Goal: Entertainment & Leisure: Consume media (video, audio)

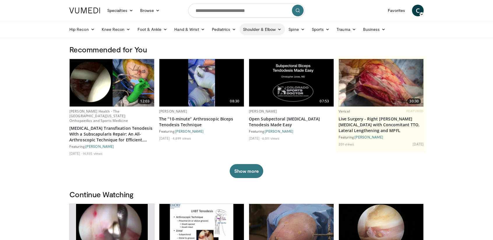
click at [257, 33] on link "Shoulder & Elbow" at bounding box center [261, 30] width 45 height 12
click at [226, 53] on link "Shoulder" at bounding box center [249, 52] width 69 height 9
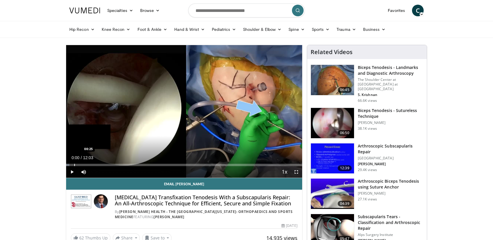
click at [75, 164] on div "Progress Bar" at bounding box center [74, 165] width 1 height 2
click at [82, 163] on div "Loaded : 8.29% 00:26 00:49" at bounding box center [184, 164] width 236 height 6
click at [88, 165] on div "Progress Bar" at bounding box center [84, 165] width 23 height 2
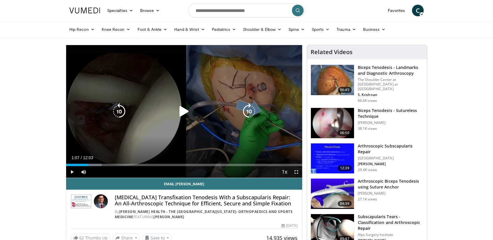
click at [152, 126] on div "10 seconds Tap to unmute" at bounding box center [184, 111] width 236 height 133
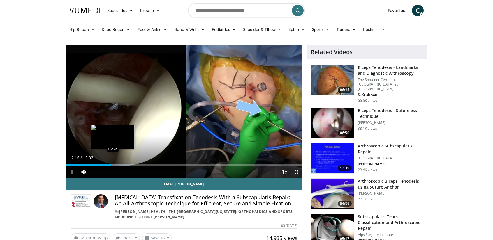
click at [113, 165] on div "Progress Bar" at bounding box center [113, 165] width 1 height 2
click at [116, 165] on div "Progress Bar" at bounding box center [116, 165] width 1 height 2
click at [118, 165] on div "Progress Bar" at bounding box center [118, 165] width 25 height 2
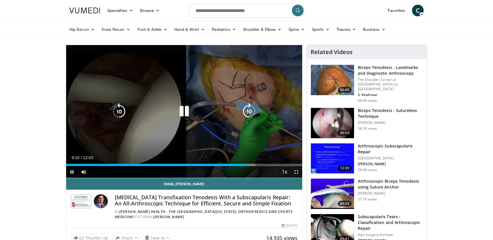
click at [234, 135] on div "60 seconds Tap to unmute" at bounding box center [184, 111] width 236 height 133
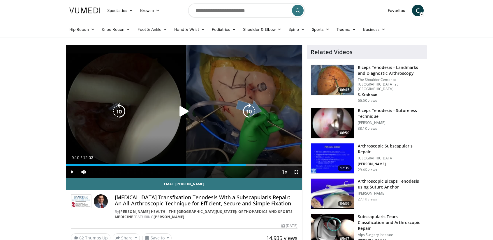
click at [183, 109] on icon "Video Player" at bounding box center [184, 111] width 16 height 16
click at [185, 113] on icon "Video Player" at bounding box center [184, 111] width 16 height 16
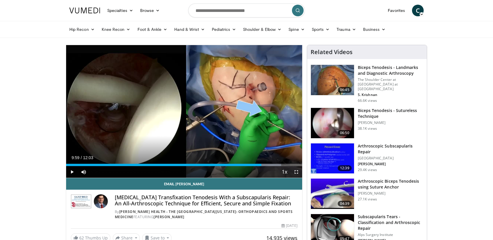
drag, startPoint x: 98, startPoint y: 171, endPoint x: 94, endPoint y: 172, distance: 3.6
click at [94, 172] on div "21%" at bounding box center [99, 172] width 17 height 2
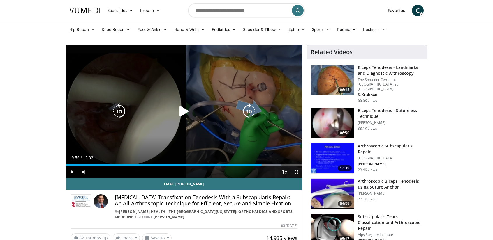
click at [166, 96] on div "60 seconds Tap to unmute" at bounding box center [184, 111] width 236 height 133
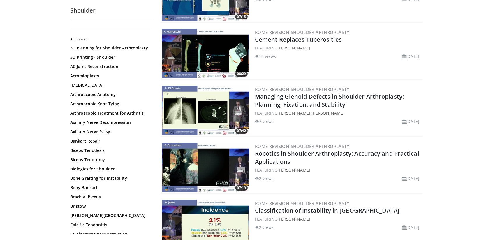
scroll to position [612, 0]
